Goal: Task Accomplishment & Management: Manage account settings

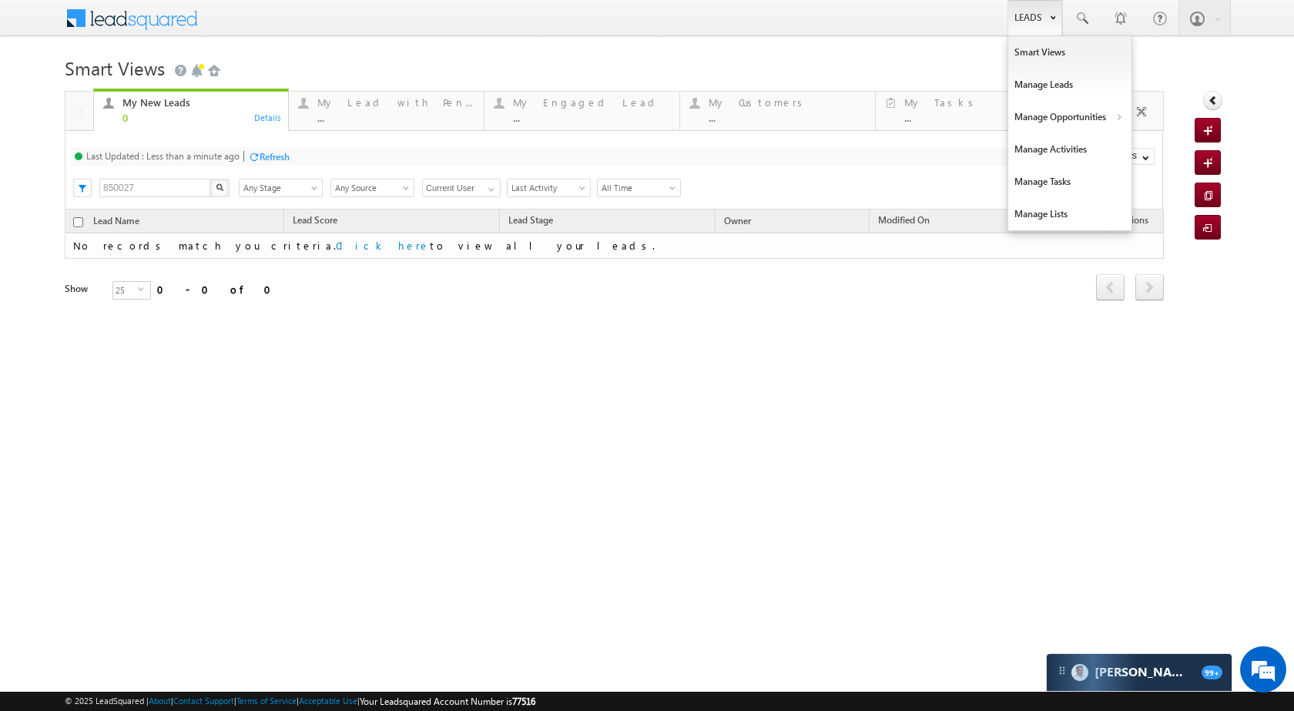
click at [1018, 18] on link "Leads" at bounding box center [1035, 17] width 55 height 35
click at [1071, 119] on link "Manage Opportunities" at bounding box center [1069, 117] width 123 height 32
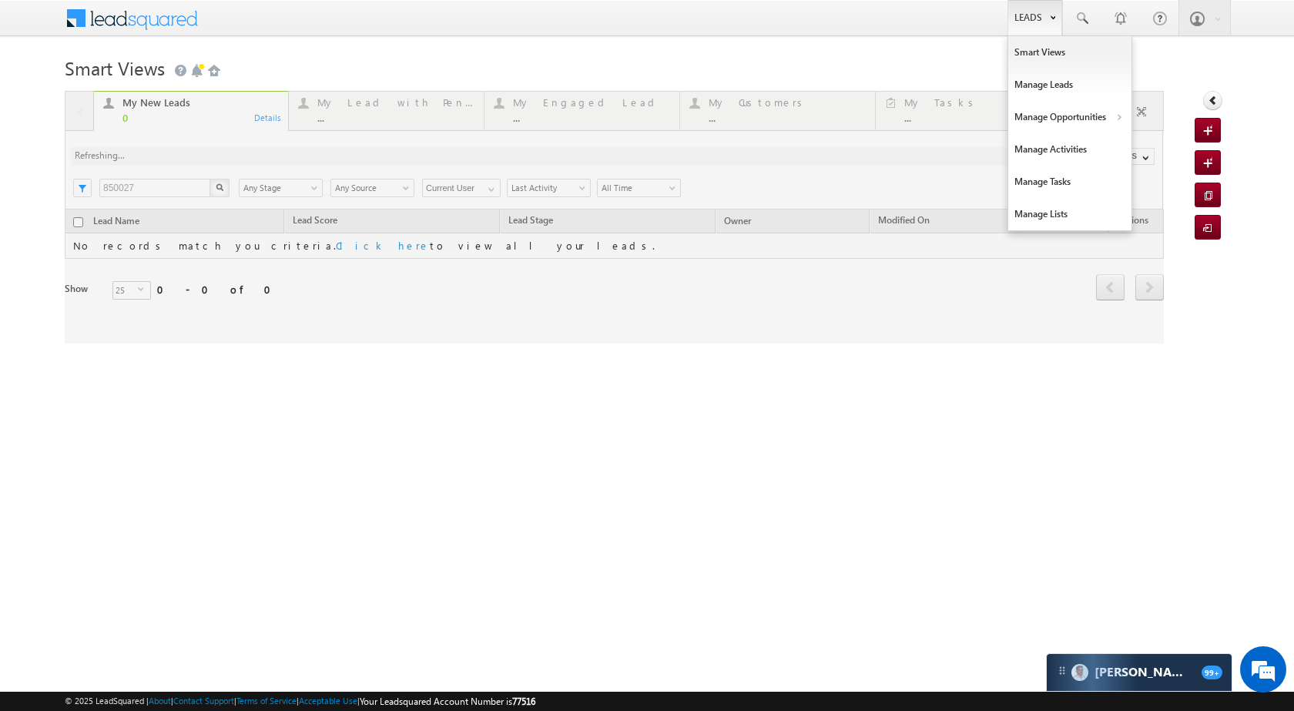
click at [1026, 10] on link "Leads" at bounding box center [1035, 17] width 55 height 35
click at [1073, 115] on link "Manage Opportunities" at bounding box center [1069, 117] width 123 height 32
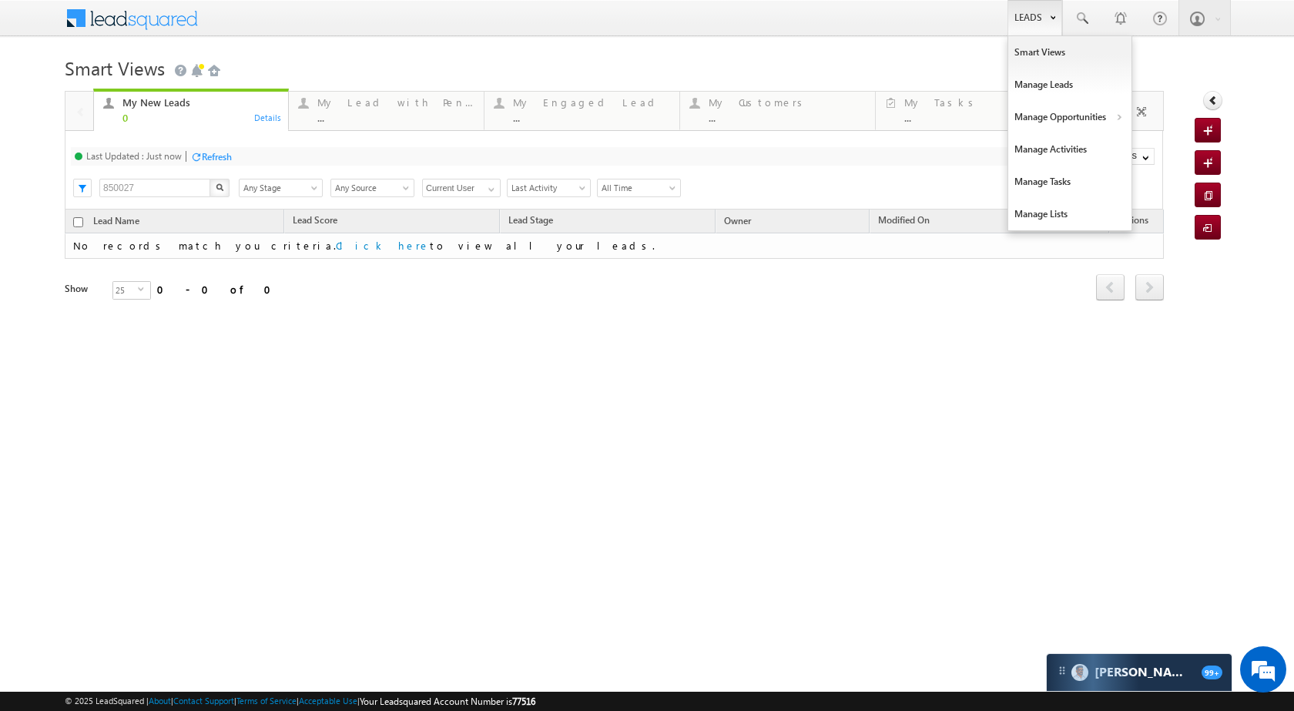
click at [1036, 15] on link "Leads" at bounding box center [1035, 17] width 55 height 35
click at [1075, 117] on link "Manage Opportunities" at bounding box center [1069, 117] width 123 height 32
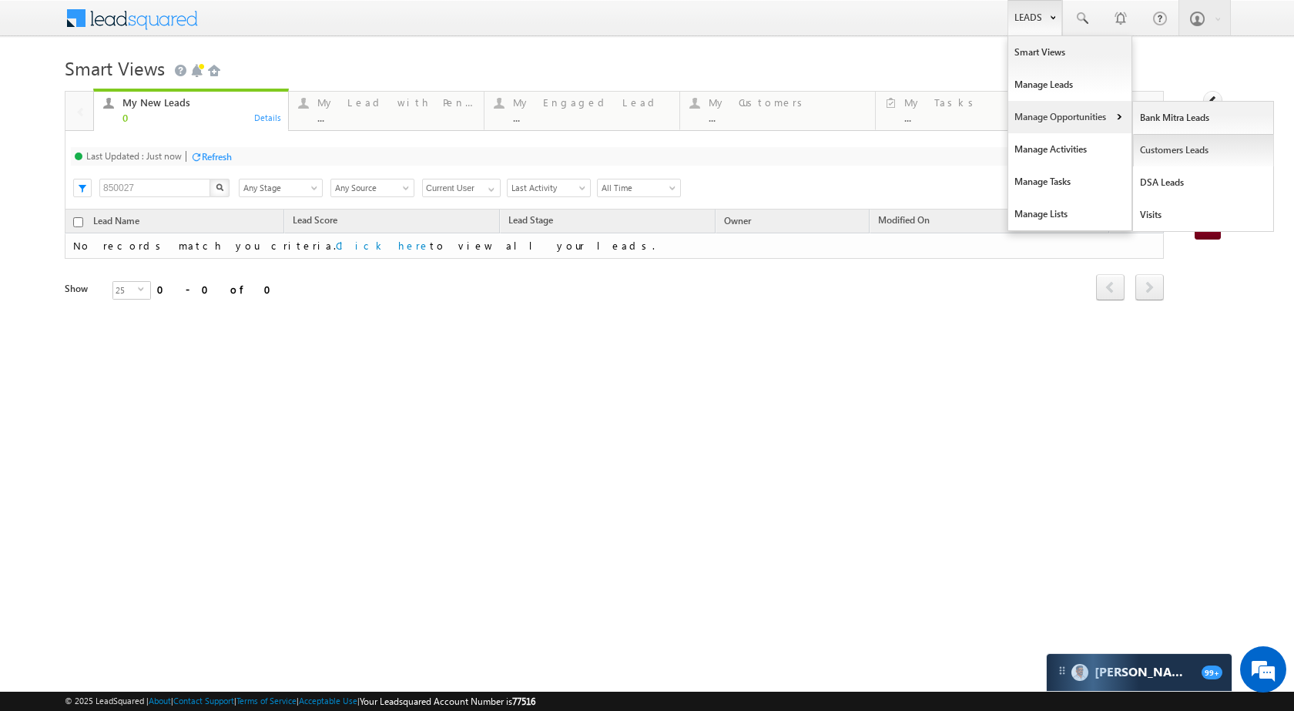
click at [1159, 157] on link "Customers Leads" at bounding box center [1203, 150] width 141 height 32
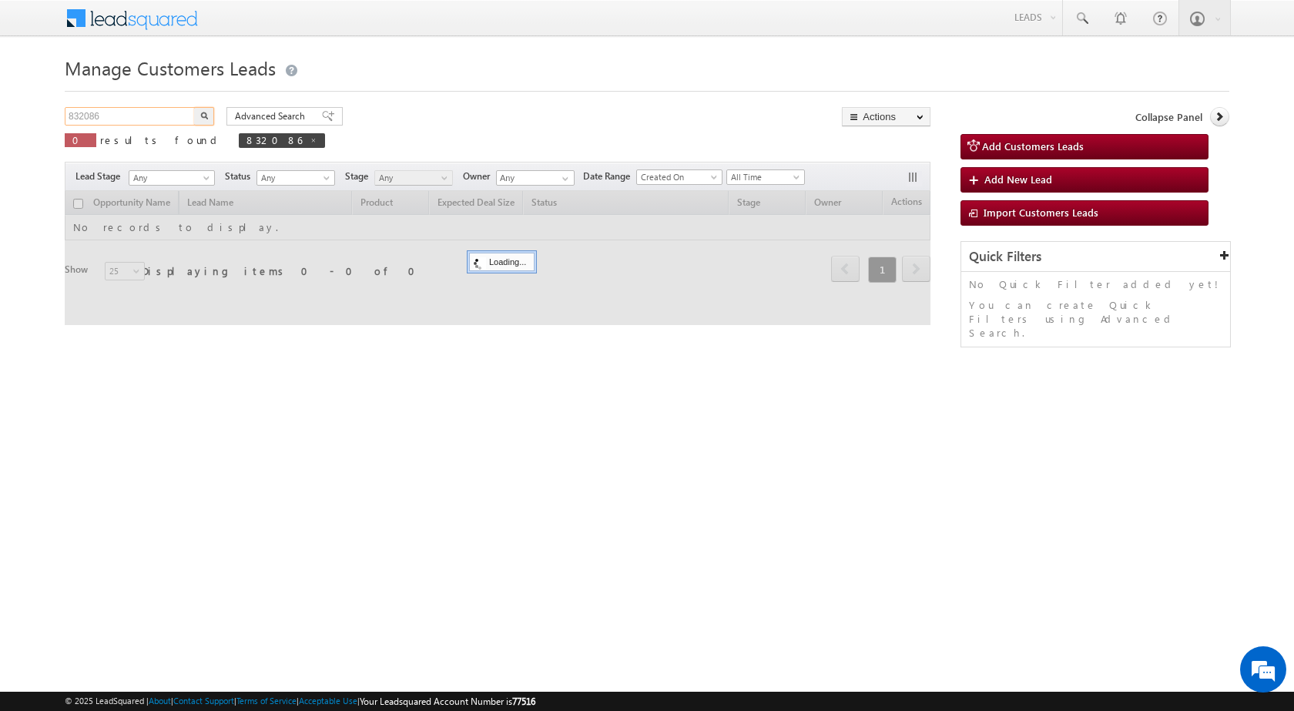
click at [165, 118] on input "832086" at bounding box center [131, 116] width 132 height 18
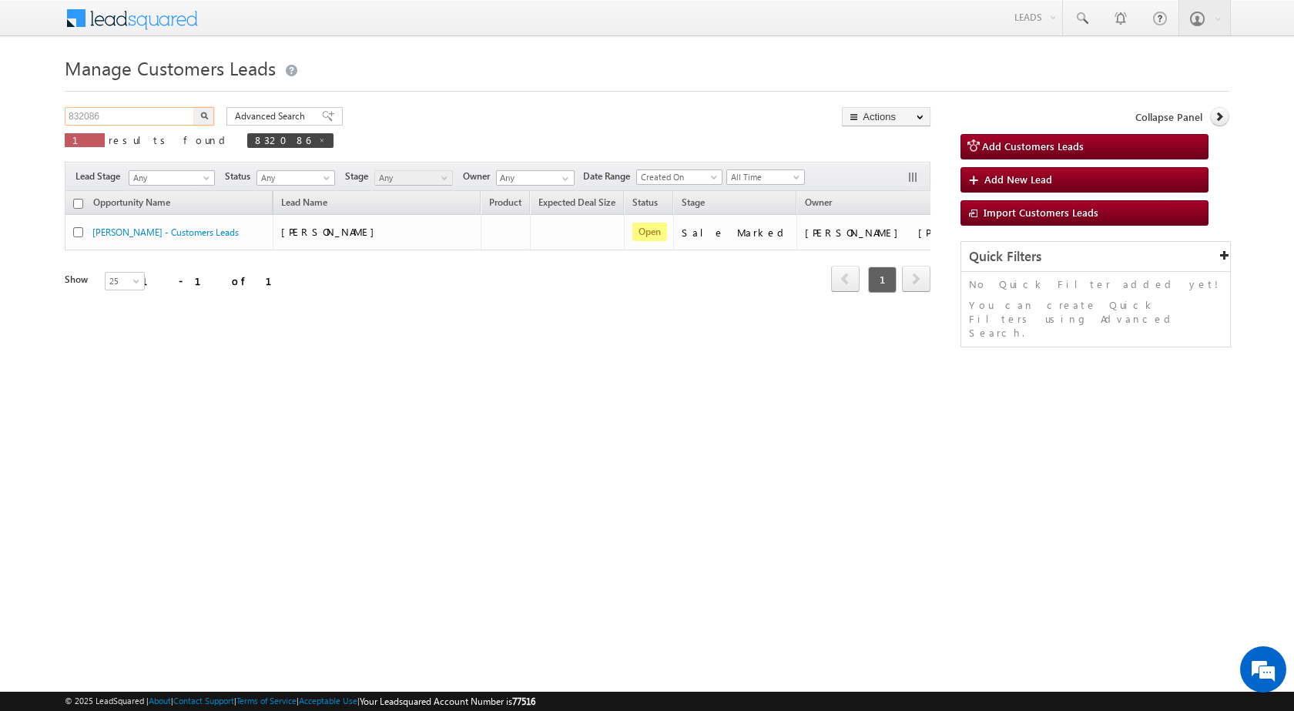
paste input "95020"
type input "895020"
click at [205, 116] on img "button" at bounding box center [204, 116] width 8 height 8
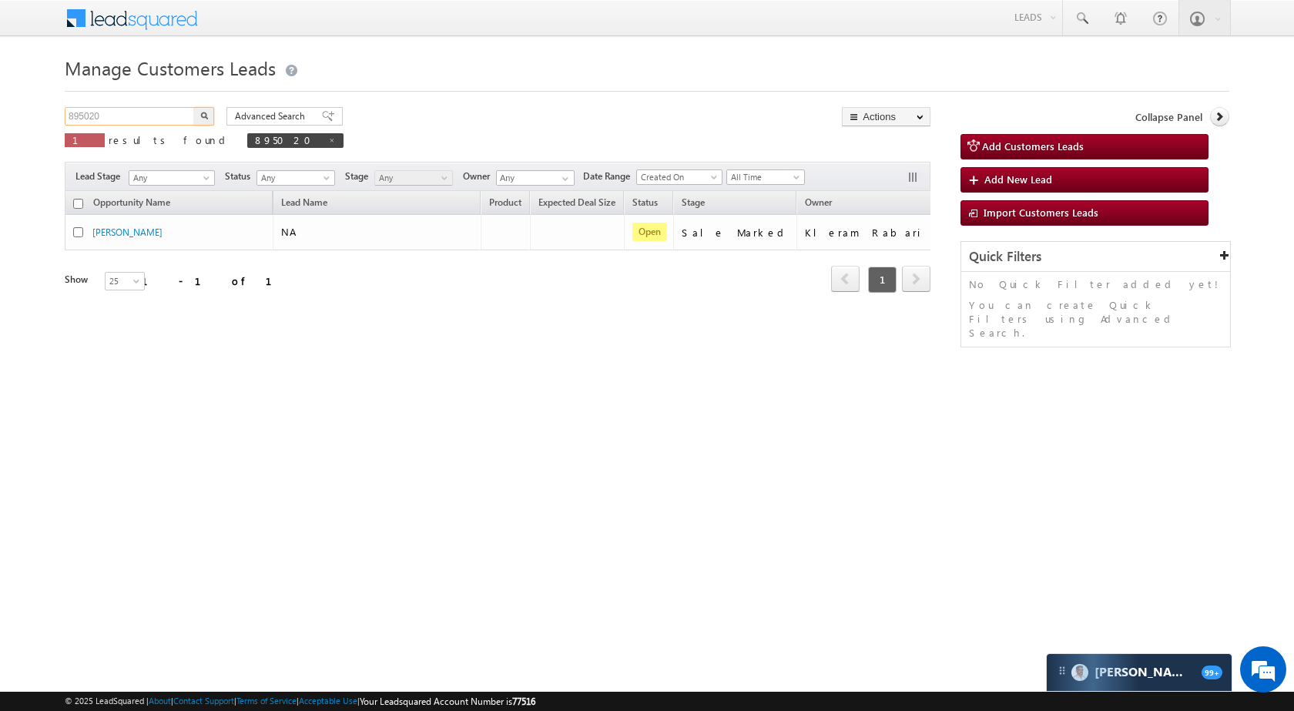
click at [120, 111] on input "895020" at bounding box center [131, 116] width 132 height 18
paste input "0645"
click at [200, 114] on img "button" at bounding box center [204, 116] width 8 height 8
click at [143, 124] on input "890645" at bounding box center [131, 116] width 132 height 18
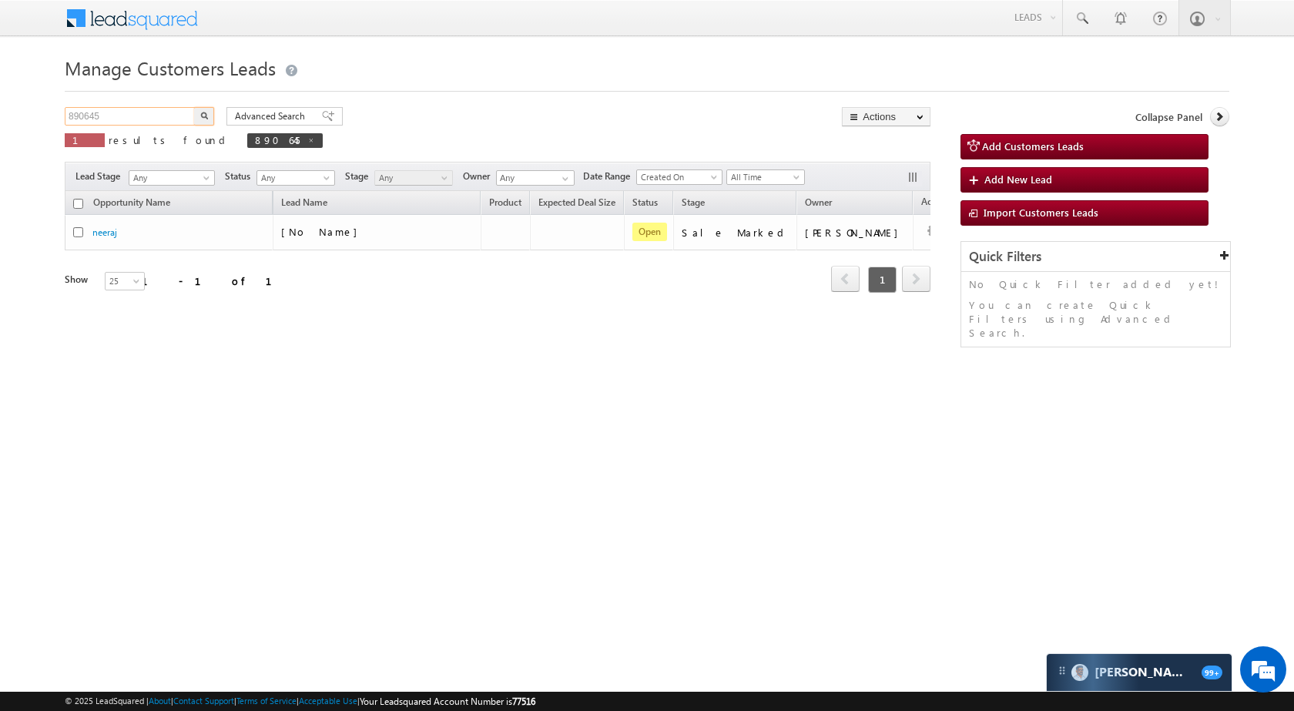
click at [143, 123] on input "890645" at bounding box center [131, 116] width 132 height 18
paste input "32156"
type input "832156"
drag, startPoint x: 206, startPoint y: 114, endPoint x: 205, endPoint y: 123, distance: 9.3
click at [205, 114] on img "button" at bounding box center [204, 116] width 8 height 8
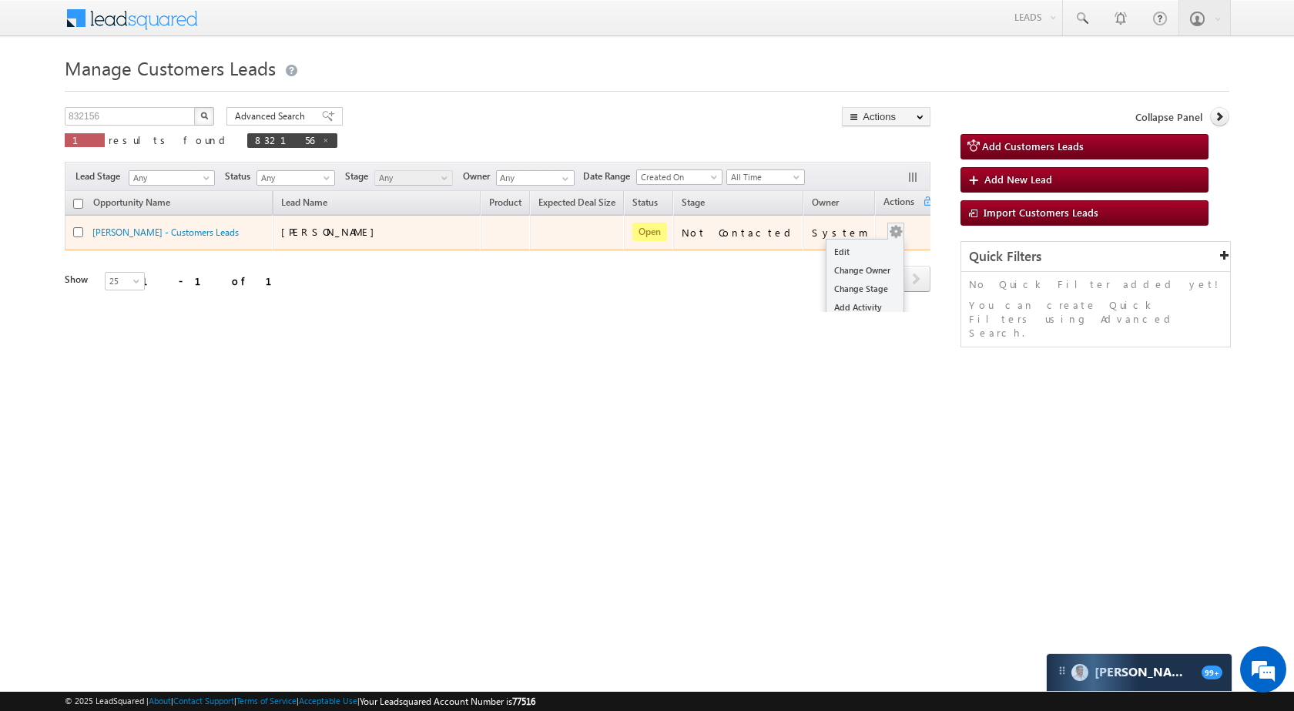
click at [885, 236] on div "Edit Change Owner Change Stage Add Activity Add Task Delete" at bounding box center [896, 233] width 25 height 20
click at [844, 252] on link "Edit" at bounding box center [865, 252] width 77 height 18
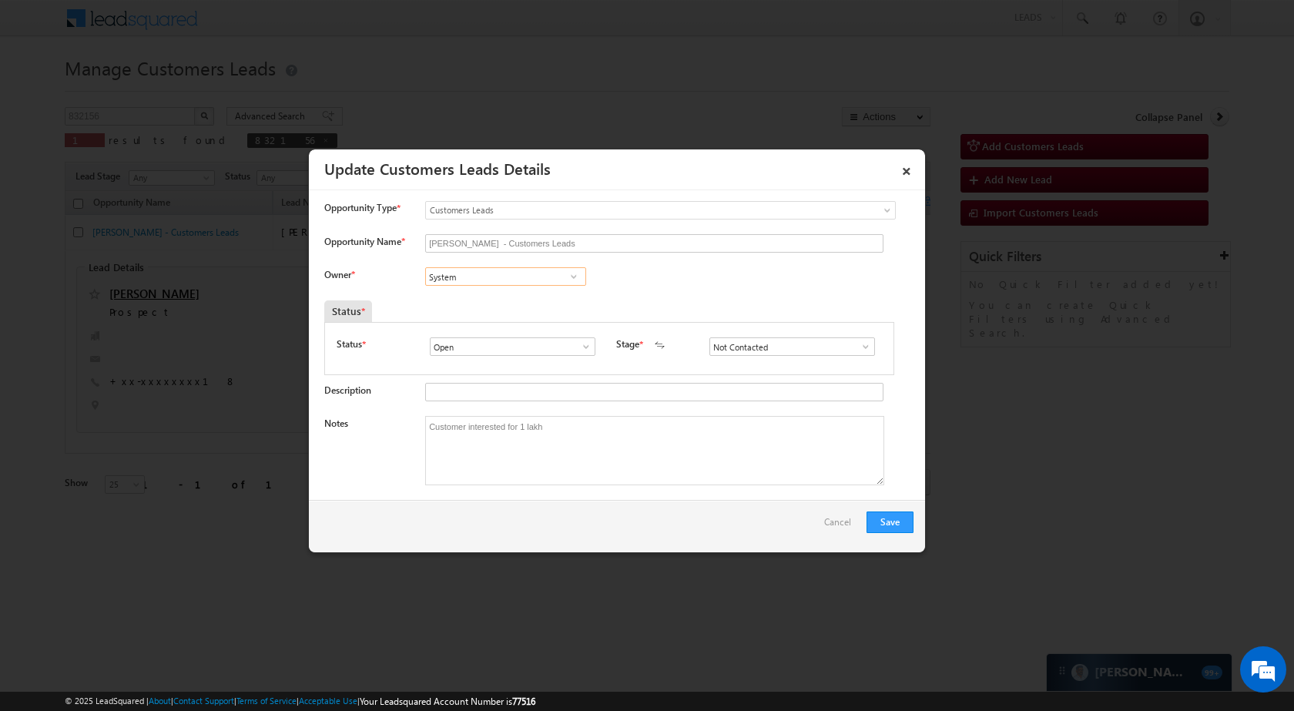
click at [479, 282] on input "System" at bounding box center [505, 276] width 161 height 18
click at [503, 354] on link "Rana Sangram Singh rana.singh@sgrlimited.in" at bounding box center [505, 354] width 161 height 29
type input "Rana Sangram Singh"
click at [858, 349] on span at bounding box center [865, 346] width 15 height 12
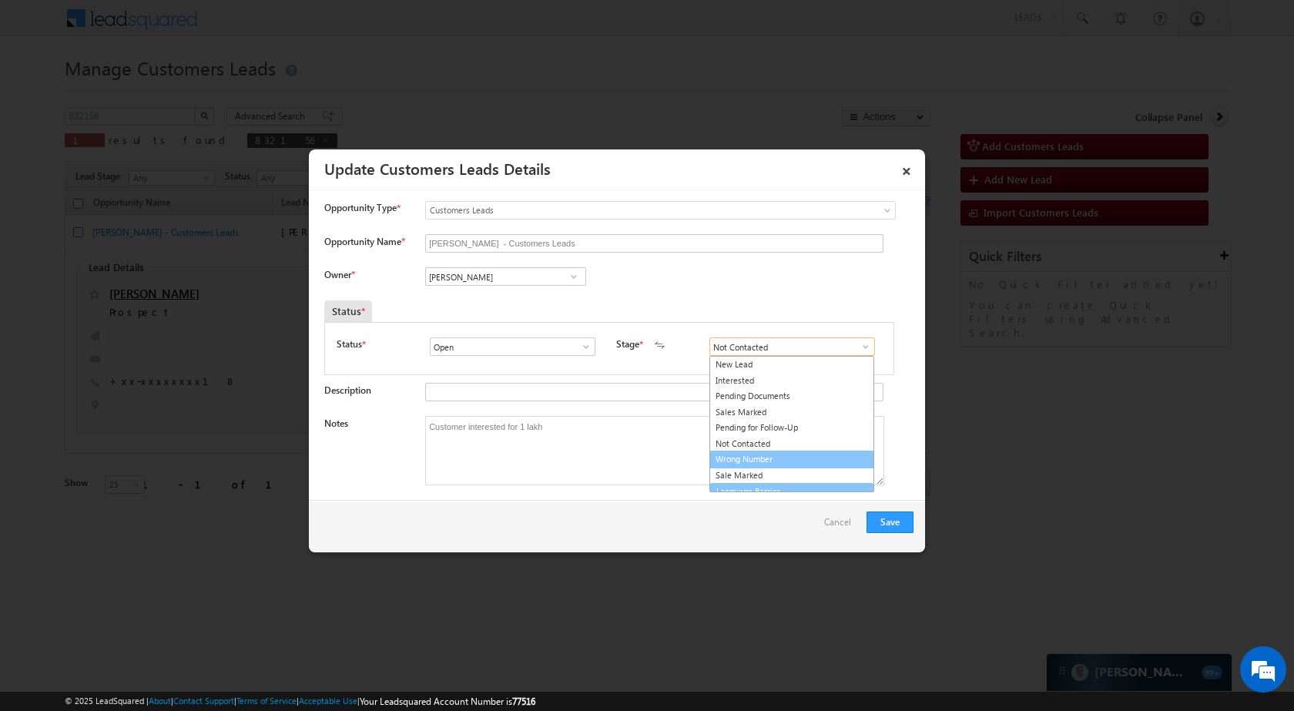
scroll to position [9, 0]
click at [762, 465] on link "Sale Marked" at bounding box center [791, 467] width 165 height 18
type input "Sale Marked"
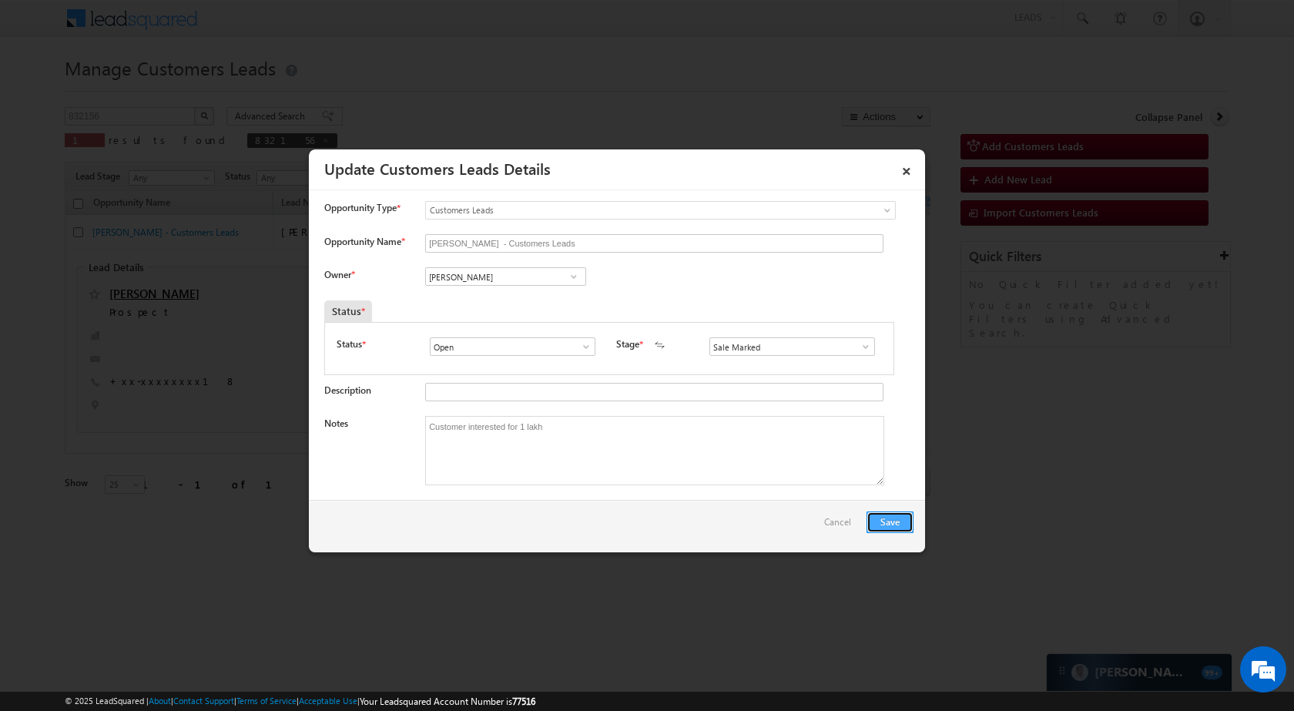
click at [883, 521] on button "Save" at bounding box center [890, 523] width 47 height 22
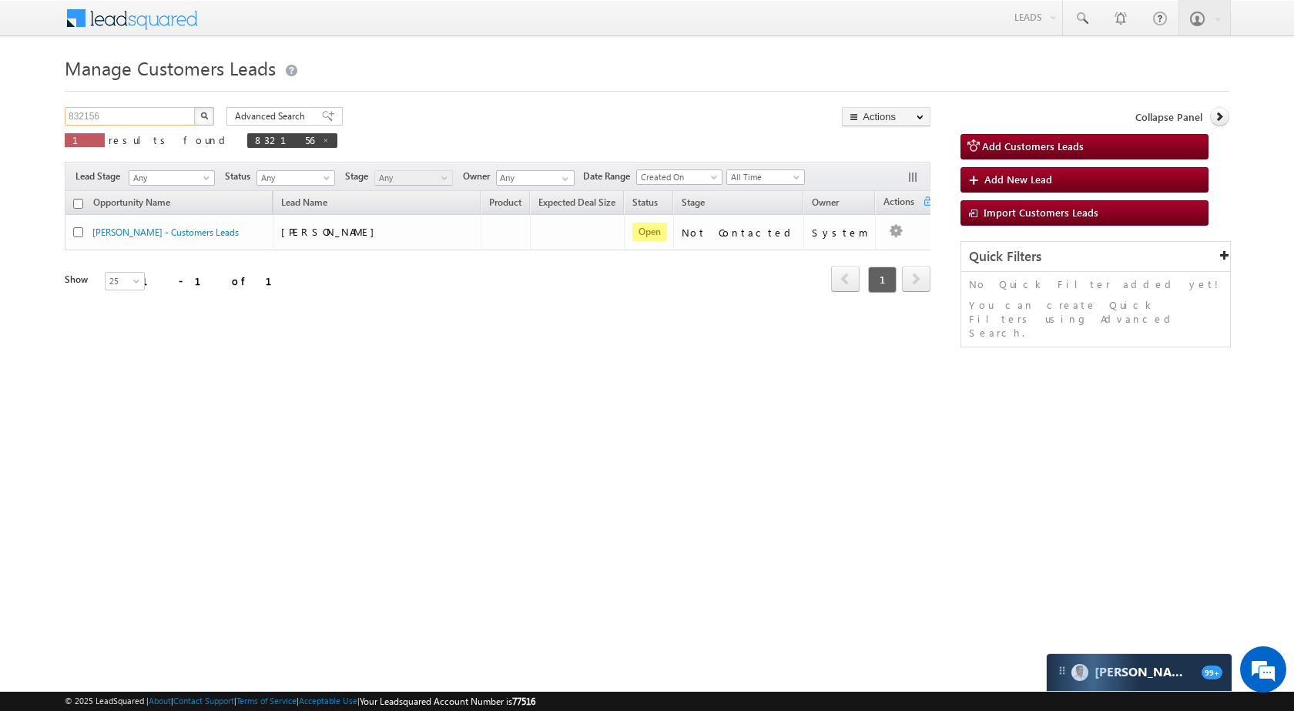
click at [140, 124] on input "832156" at bounding box center [131, 116] width 132 height 18
paste input "96088"
type input "896088"
click at [205, 116] on img "button" at bounding box center [204, 116] width 8 height 8
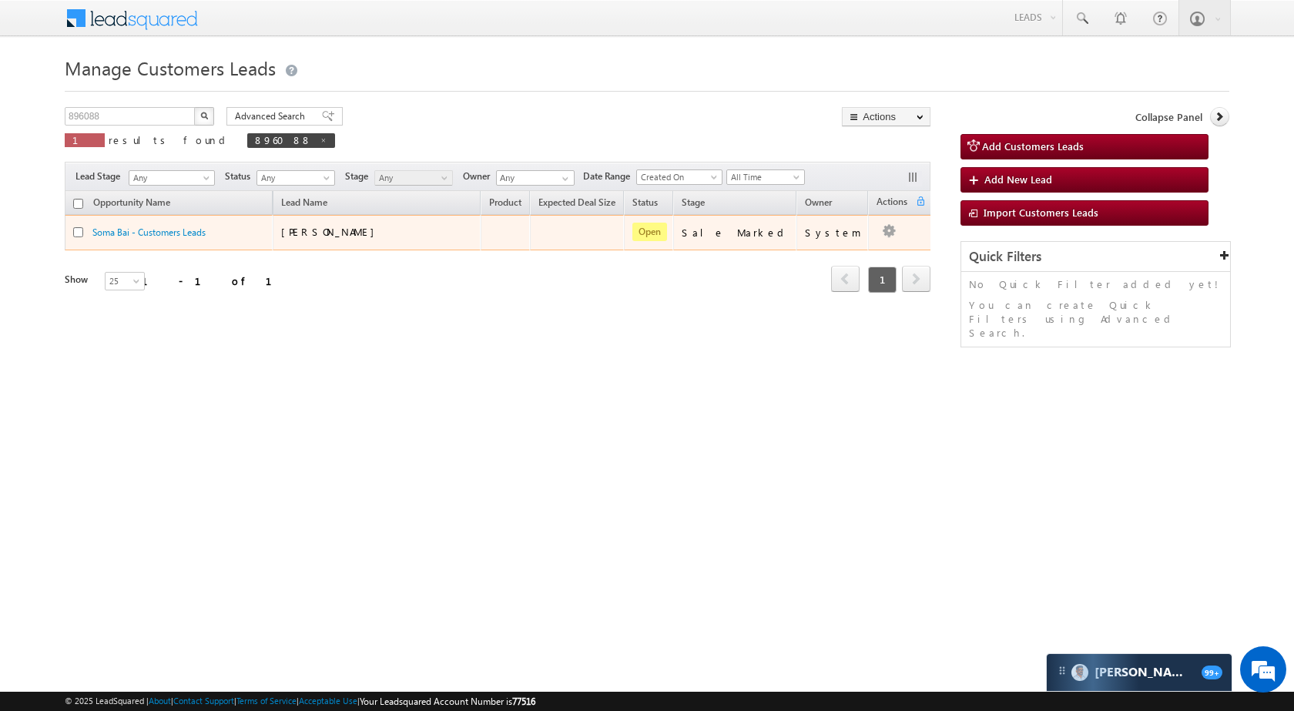
click at [895, 227] on td "Edit Change Owner Change Stage Add Activity Add Task Delete" at bounding box center [900, 232] width 64 height 35
click at [852, 252] on link "Edit" at bounding box center [858, 252] width 77 height 18
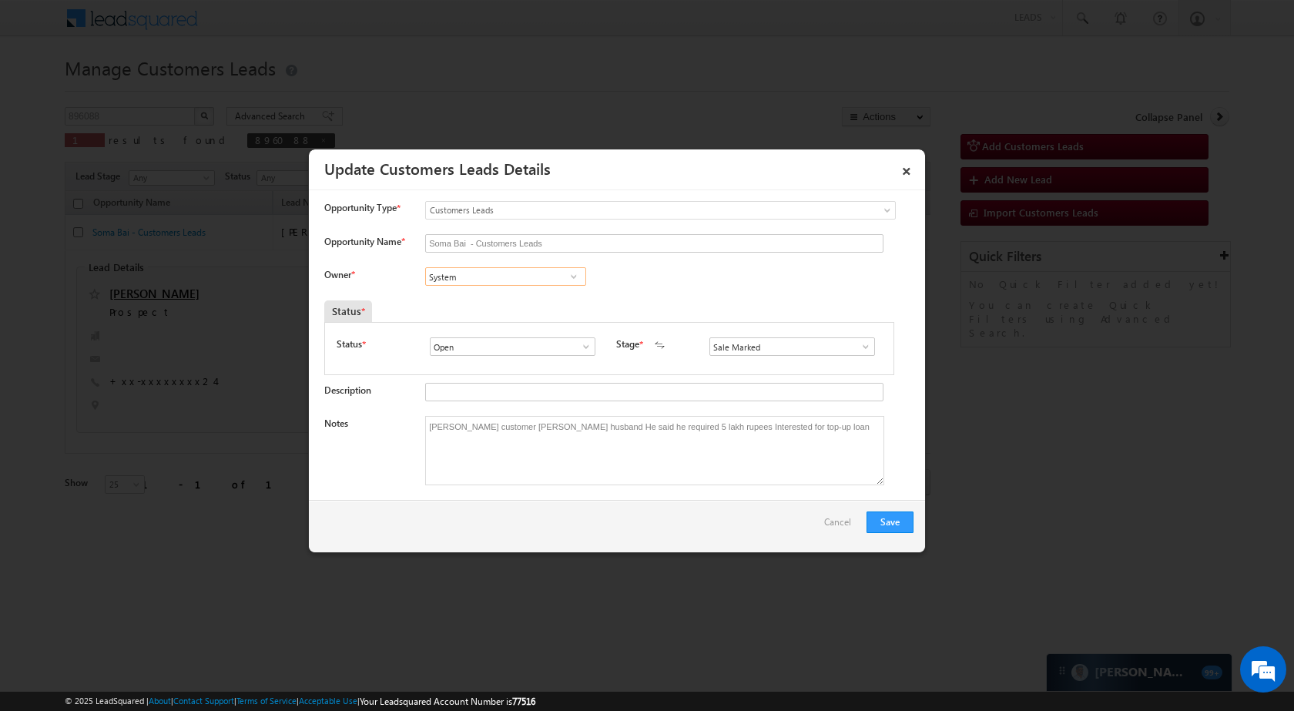
click at [559, 278] on input "System" at bounding box center [505, 276] width 161 height 18
paste input "anjay Nidhan"
click at [511, 312] on span "sanjay.nidhan@sgrlimited.in" at bounding box center [500, 307] width 139 height 12
type input "Sanjay Nidhan"
click at [894, 521] on button "Save" at bounding box center [890, 523] width 47 height 22
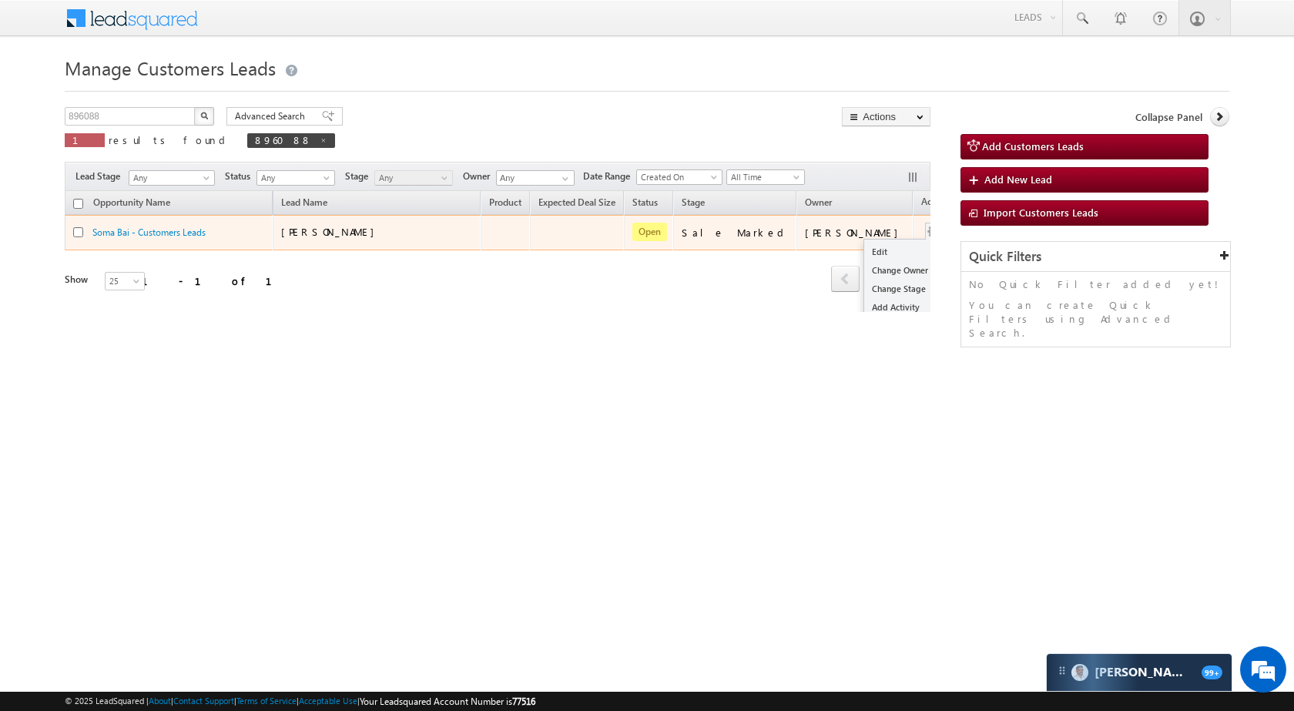
click at [926, 225] on button "button" at bounding box center [933, 231] width 15 height 15
click at [864, 257] on link "Edit" at bounding box center [902, 252] width 77 height 18
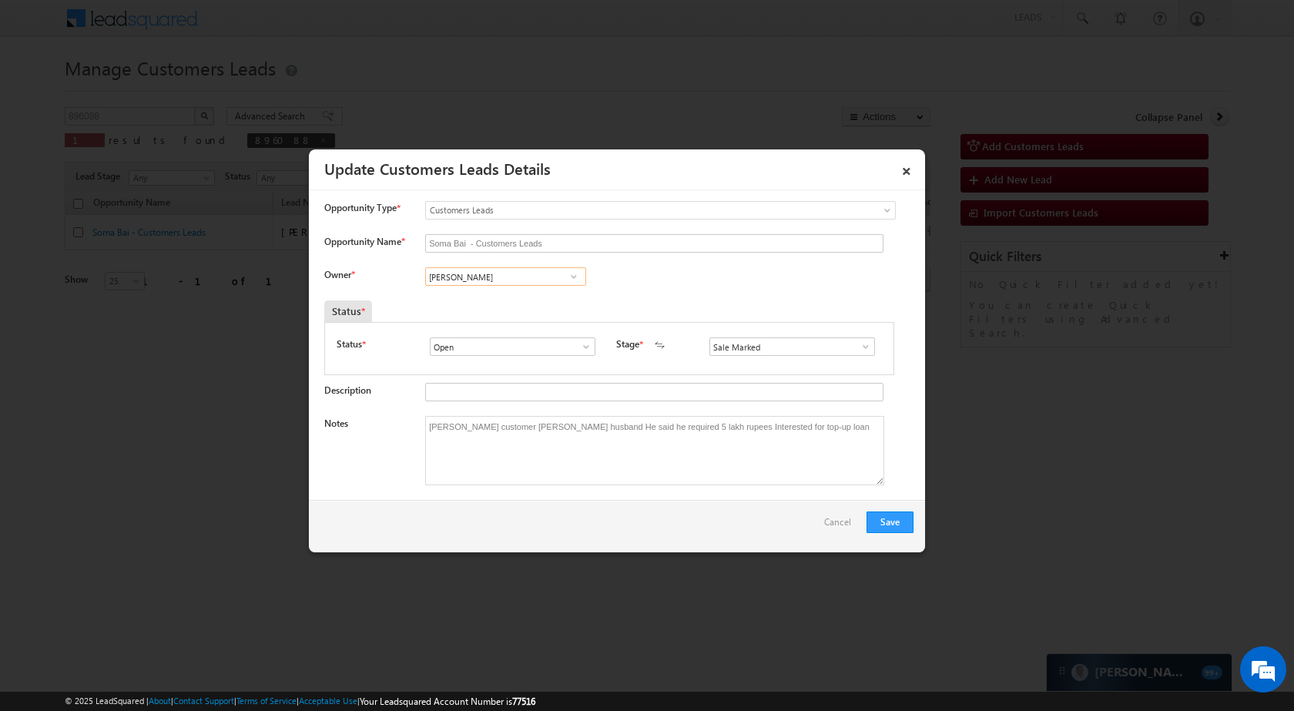
click at [515, 278] on input "[PERSON_NAME]" at bounding box center [505, 276] width 161 height 18
paste input "Banveer Singh"
click at [508, 311] on span "banveer.singh@sgrlimited.in" at bounding box center [500, 307] width 139 height 12
type input "Banveer Singh"
click at [896, 506] on div "Save Cancel" at bounding box center [617, 526] width 616 height 52
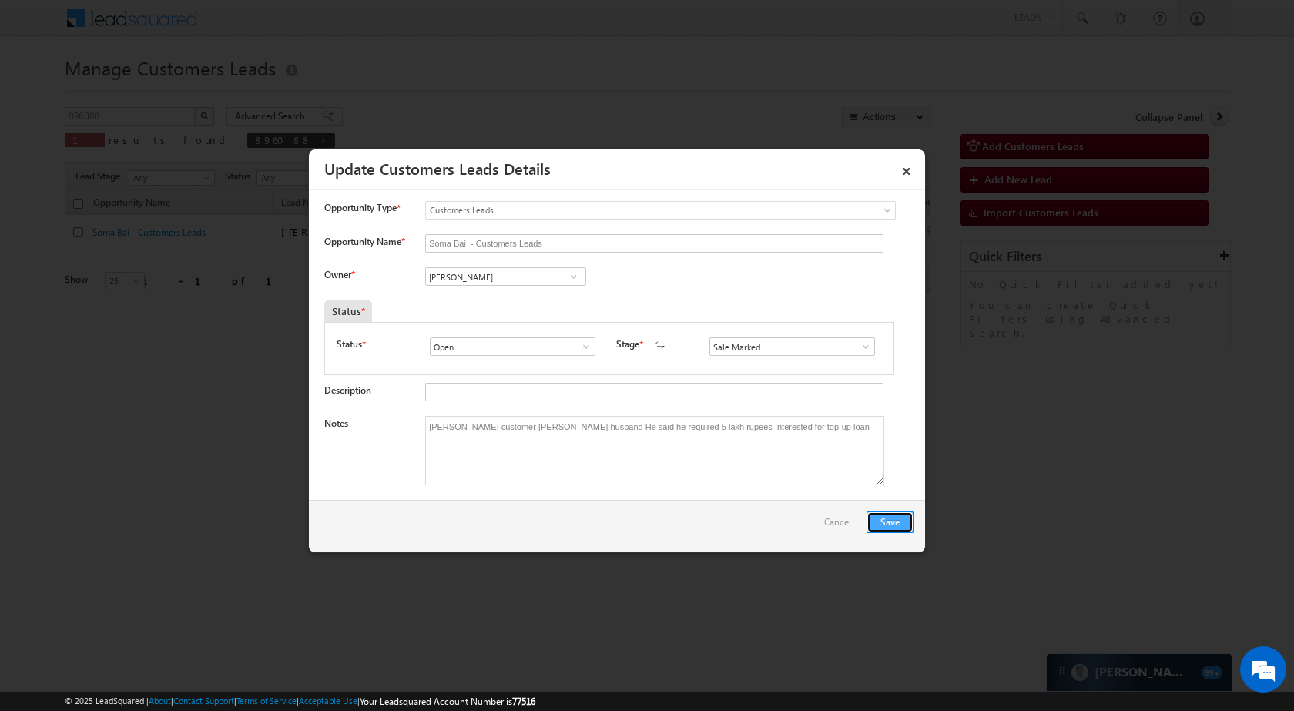
click at [896, 515] on button "Save" at bounding box center [890, 523] width 47 height 22
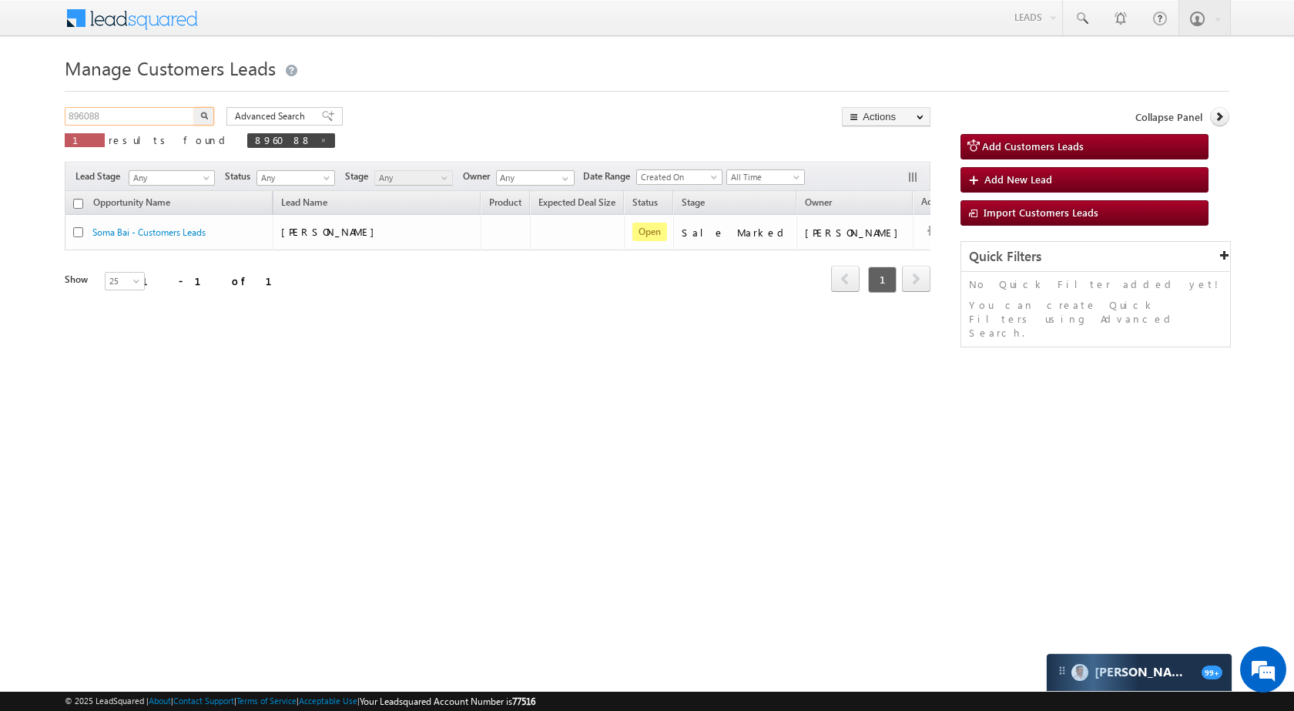
click at [114, 113] on input "896088" at bounding box center [131, 116] width 132 height 18
paste input "6"
type input "896086"
click at [207, 110] on button "button" at bounding box center [204, 116] width 20 height 18
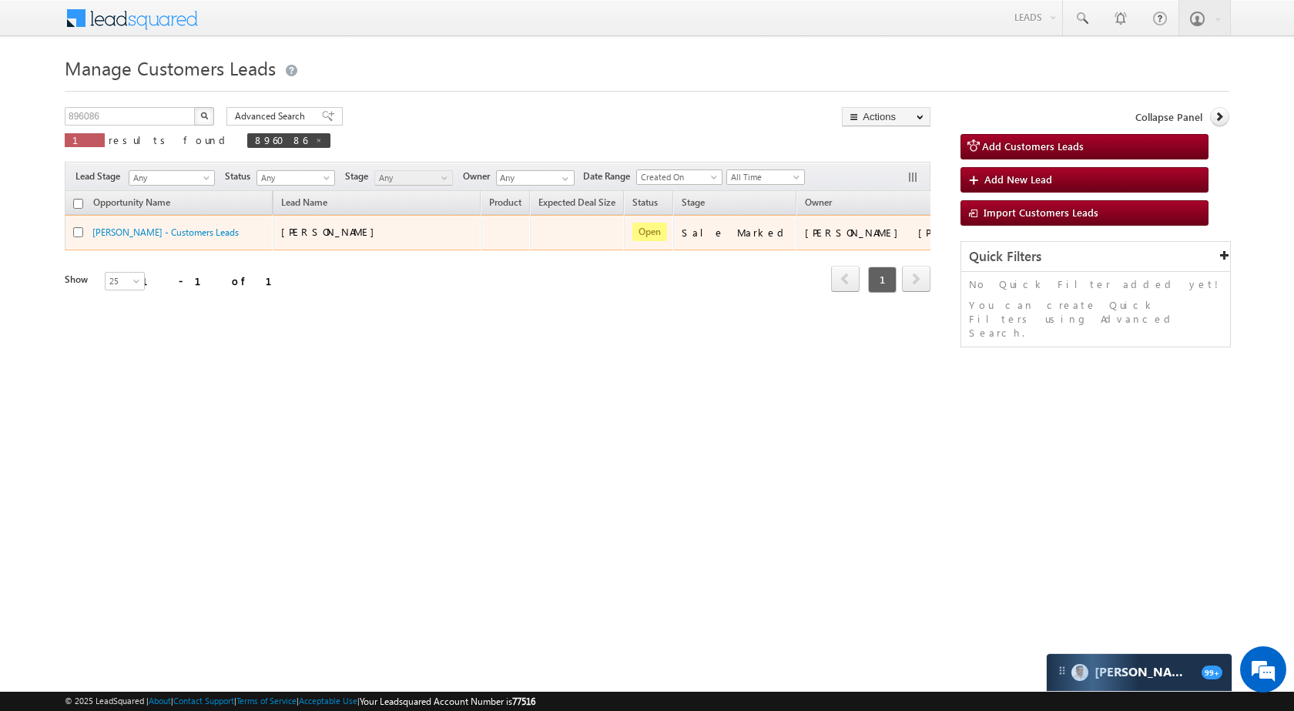
click at [966, 229] on td "Edit Change Owner Change Stage Add Activity Add Task Delete" at bounding box center [998, 232] width 64 height 35
click at [917, 245] on link "Edit" at bounding box center [955, 252] width 77 height 18
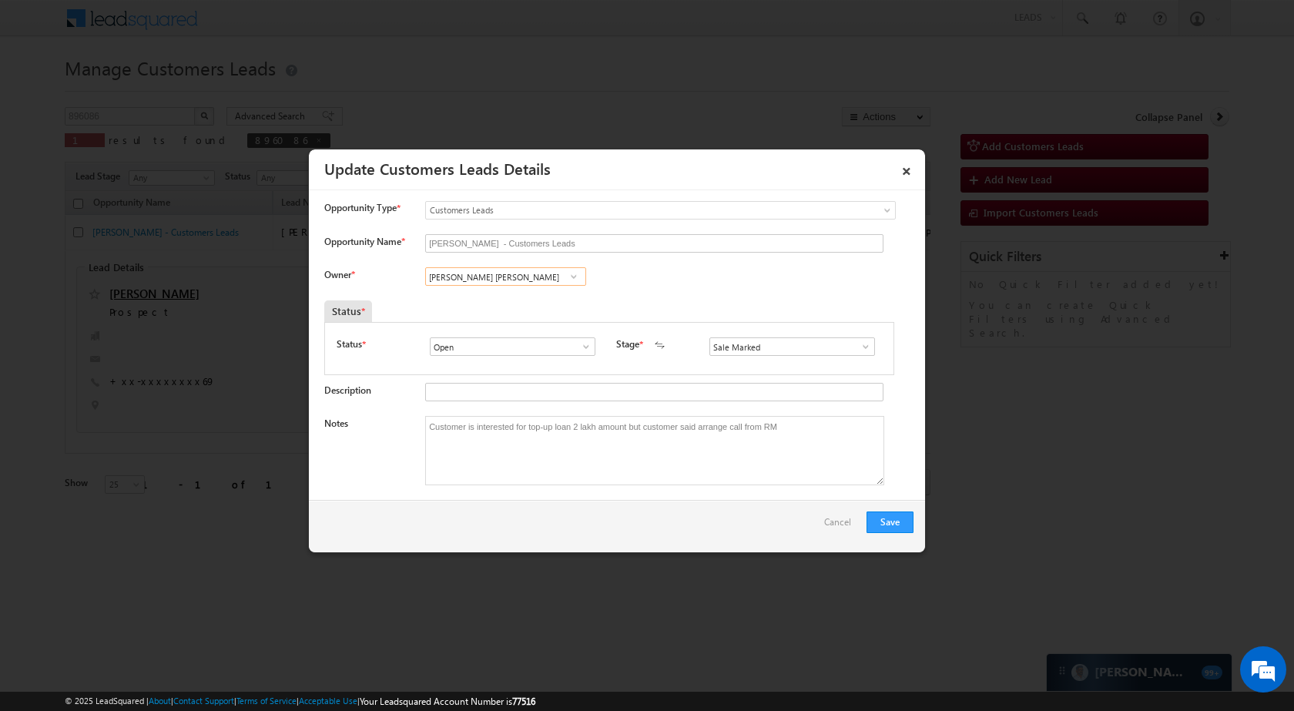
click at [537, 280] on input "Bhanwar Lal Bairwa" at bounding box center [505, 276] width 161 height 18
paste input "Kleram Rebari"
click at [479, 307] on span "kleram.rabari@sgrlimited.in" at bounding box center [500, 307] width 139 height 12
type input "Kleram Rabari"
click at [892, 517] on button "Save" at bounding box center [890, 523] width 47 height 22
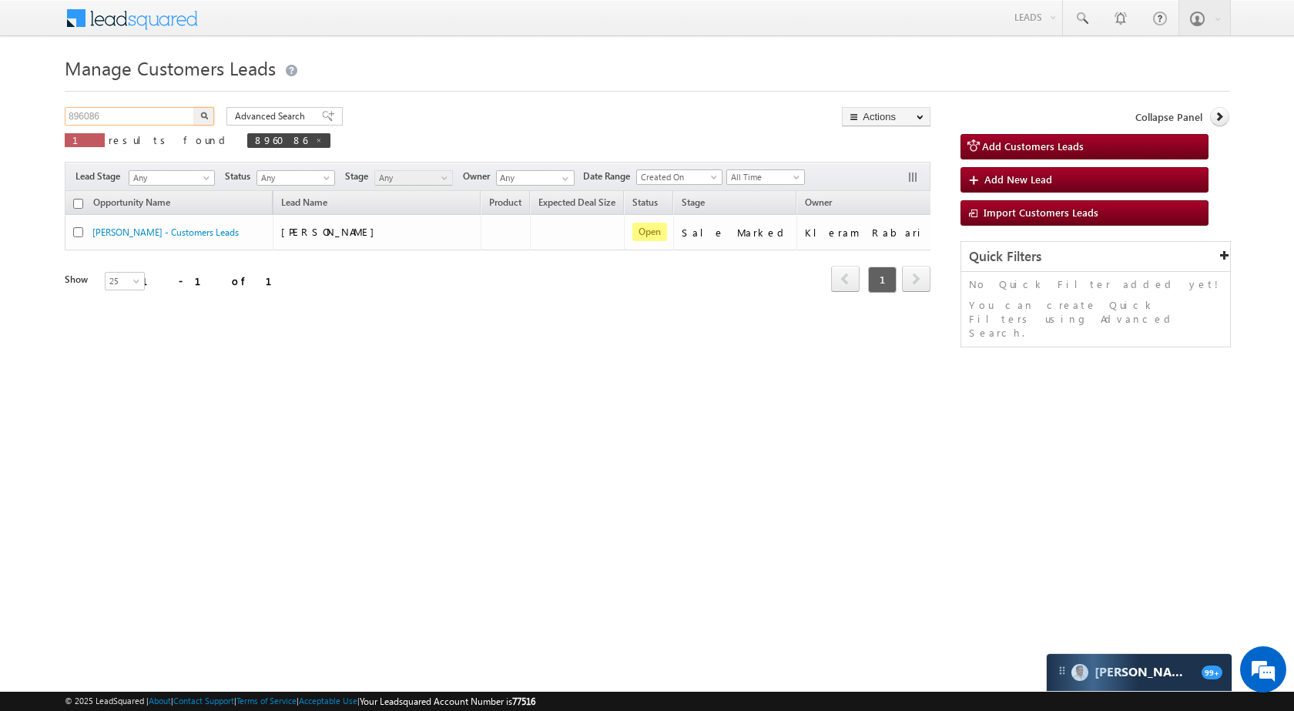
click at [155, 109] on input "896086" at bounding box center [131, 116] width 132 height 18
paste input "5019"
type input "895019"
click at [213, 109] on button "button" at bounding box center [204, 116] width 20 height 18
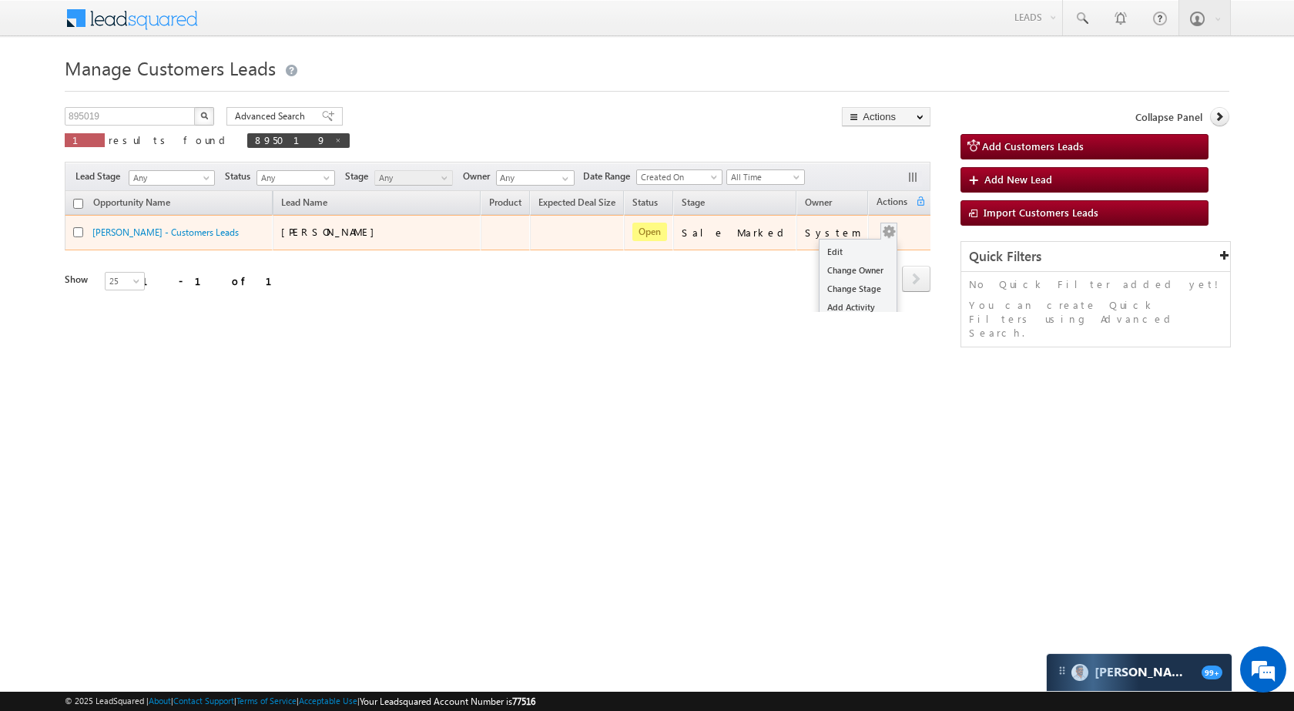
click at [884, 224] on div "Edit Change Owner Change Stage Add Activity Add Task Delete" at bounding box center [889, 233] width 25 height 20
click at [837, 254] on link "Edit" at bounding box center [858, 252] width 77 height 18
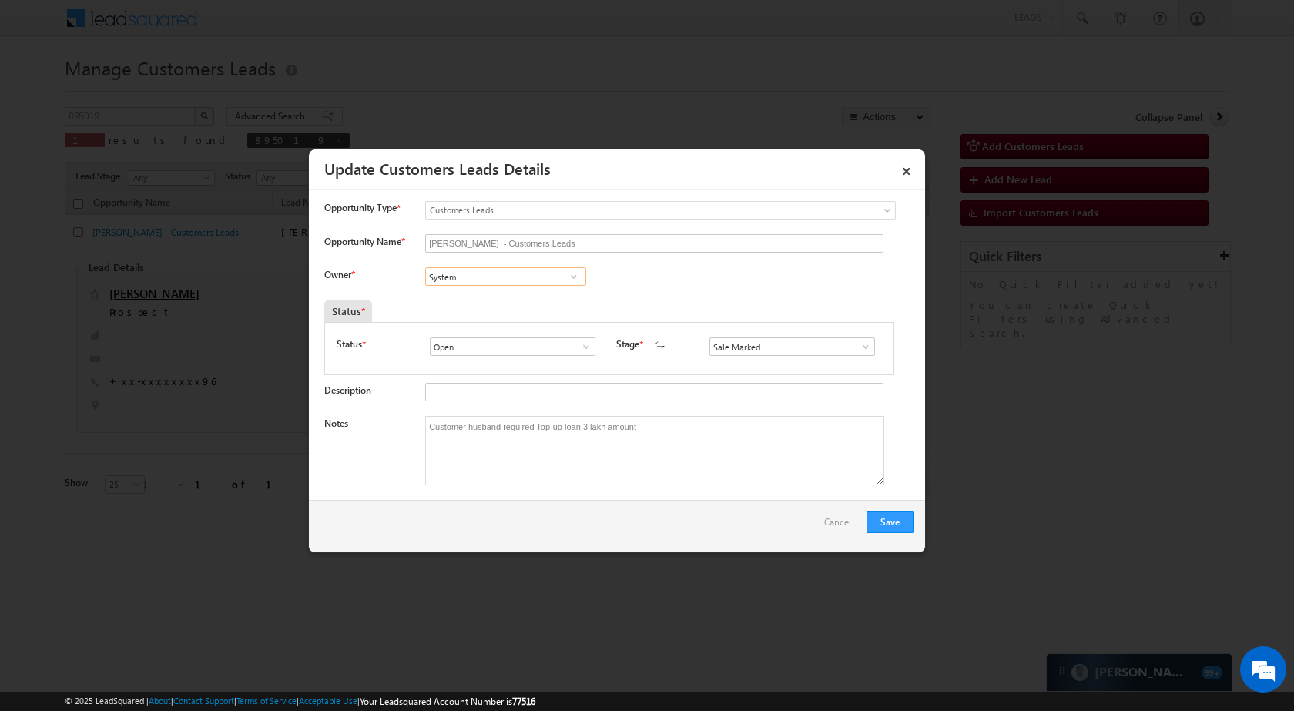
click at [528, 279] on input "System" at bounding box center [505, 276] width 161 height 18
paste input "ani Tomar"
click at [491, 302] on span "sani.tomar@sgrlimited.in" at bounding box center [501, 308] width 139 height 12
type input "[PERSON_NAME]"
click at [901, 520] on button "Save" at bounding box center [890, 523] width 47 height 22
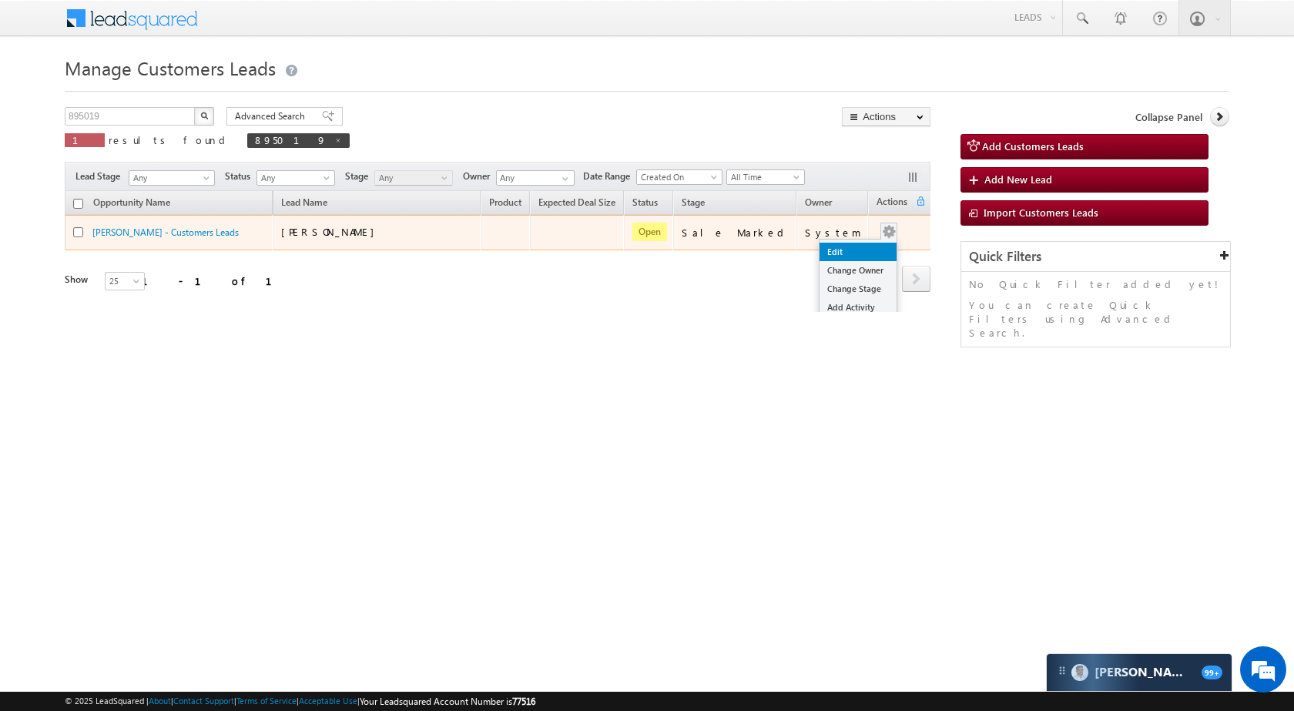
click at [821, 243] on link "Edit" at bounding box center [858, 252] width 77 height 18
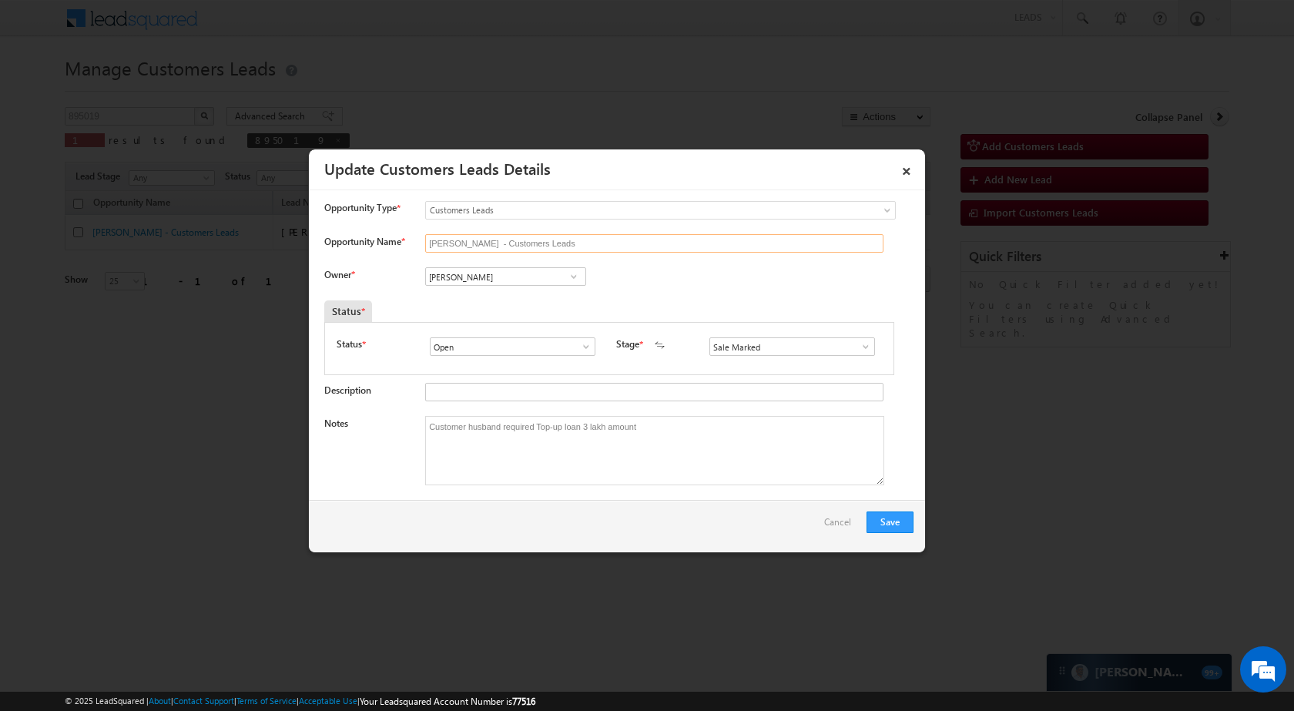
click at [538, 245] on input "[PERSON_NAME] - Customers Leads" at bounding box center [654, 243] width 458 height 18
drag, startPoint x: 452, startPoint y: 241, endPoint x: 507, endPoint y: 243, distance: 54.7
click at [454, 241] on input "[PERSON_NAME] - Customers Leads" at bounding box center [654, 243] width 458 height 18
click at [476, 248] on input "[PERSON_NAME] - Customers Leads" at bounding box center [654, 243] width 458 height 18
drag, startPoint x: 457, startPoint y: 238, endPoint x: 381, endPoint y: 240, distance: 76.3
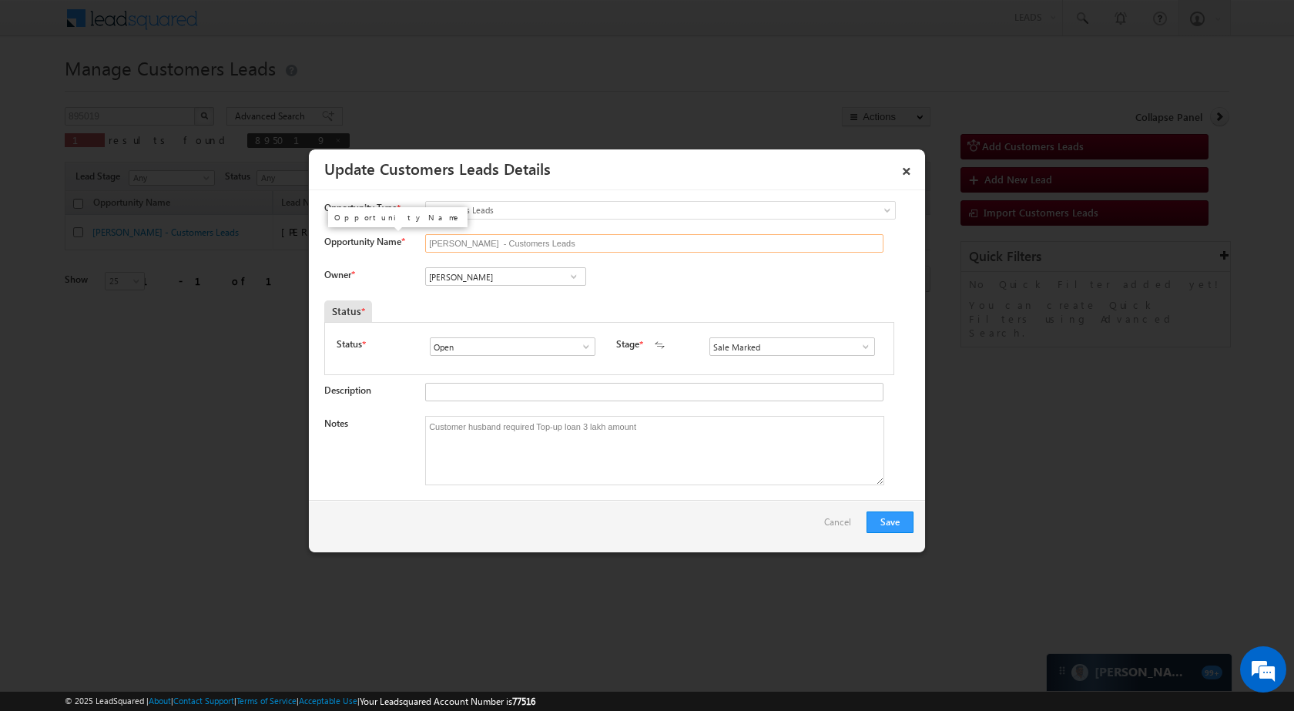
click at [381, 240] on div "Opportunity Name * [PERSON_NAME] - Customers Leads" at bounding box center [618, 246] width 589 height 25
click at [894, 514] on button "Save" at bounding box center [890, 523] width 47 height 22
